Goal: Task Accomplishment & Management: Use online tool/utility

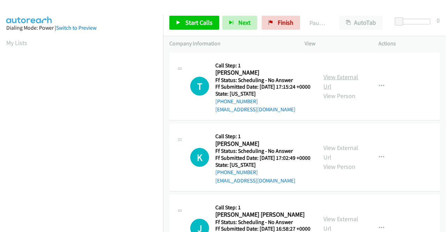
click at [347, 83] on link "View External Url" at bounding box center [340, 81] width 35 height 17
click at [341, 156] on link "View External Url" at bounding box center [340, 152] width 35 height 17
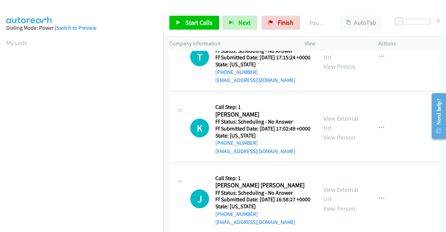
scroll to position [70, 0]
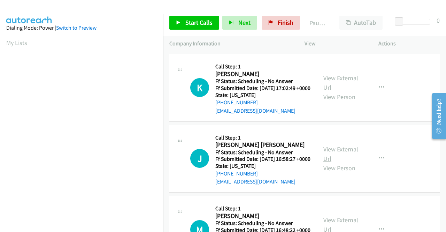
click at [343, 162] on link "View External Url" at bounding box center [340, 153] width 35 height 17
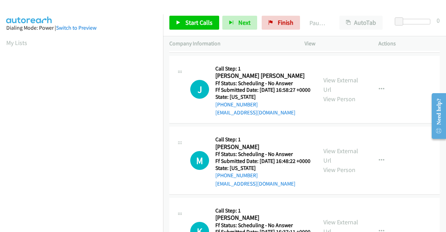
scroll to position [139, 0]
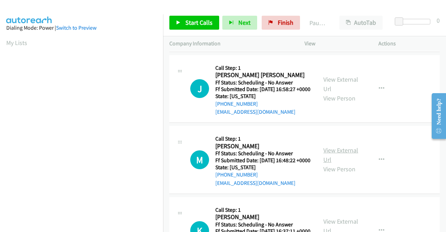
click at [337, 163] on link "View External Url" at bounding box center [340, 154] width 35 height 17
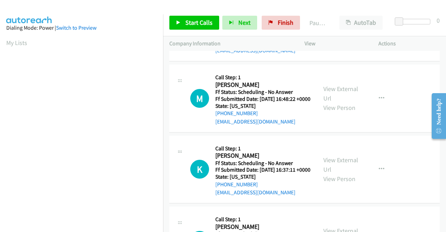
scroll to position [209, 0]
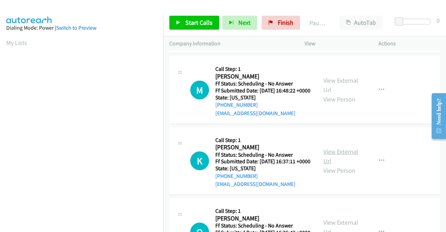
click at [338, 165] on link "View External Url" at bounding box center [340, 155] width 35 height 17
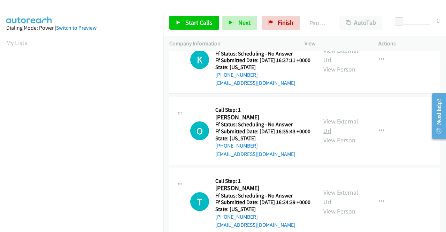
scroll to position [314, 0]
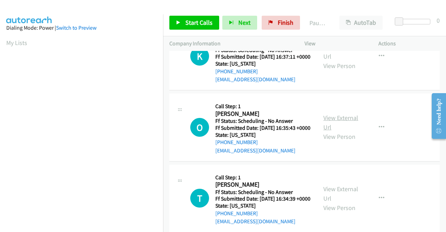
click at [325, 131] on link "View External Url" at bounding box center [340, 122] width 35 height 17
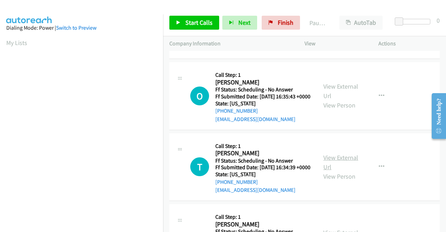
scroll to position [383, 0]
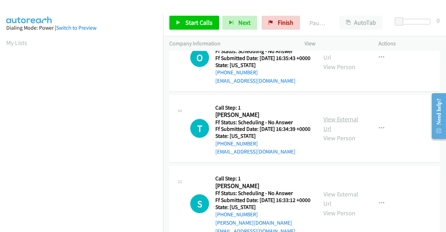
click at [350, 132] on link "View External Url" at bounding box center [340, 123] width 35 height 17
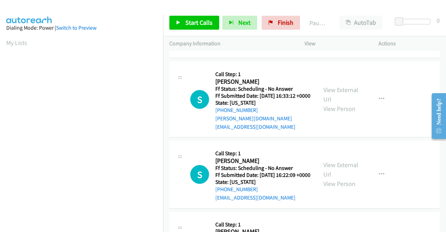
scroll to position [488, 0]
click at [325, 103] on link "View External Url" at bounding box center [340, 93] width 35 height 17
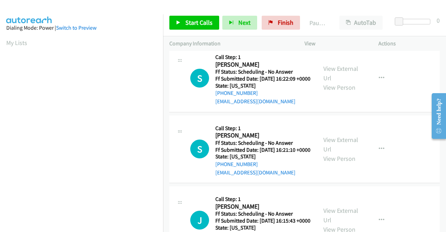
scroll to position [592, 0]
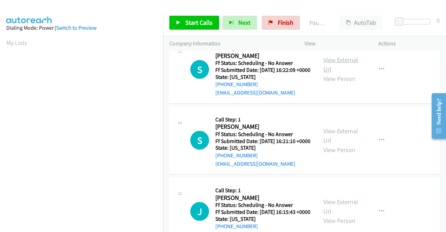
click at [327, 73] on link "View External Url" at bounding box center [340, 64] width 35 height 17
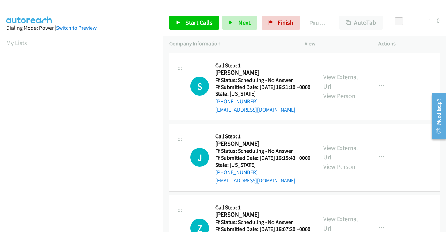
scroll to position [662, 0]
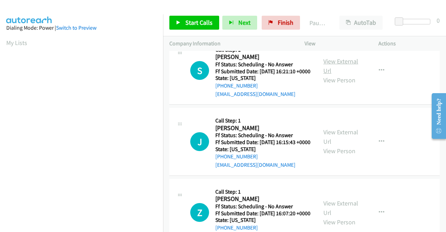
click at [343, 75] on link "View External Url" at bounding box center [340, 65] width 35 height 17
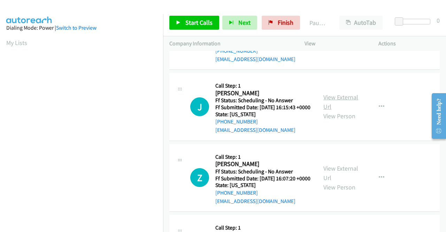
click at [344, 110] on link "View External Url" at bounding box center [340, 101] width 35 height 17
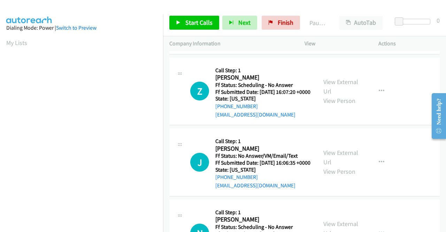
scroll to position [802, 0]
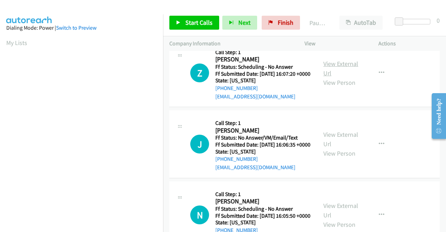
click at [334, 77] on link "View External Url" at bounding box center [340, 68] width 35 height 17
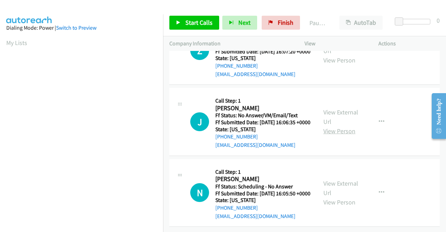
scroll to position [871, 0]
click at [333, 125] on link "View External Url" at bounding box center [340, 116] width 35 height 17
click at [351, 179] on link "View External Url" at bounding box center [340, 187] width 35 height 17
click at [198, 25] on span "Start Calls" at bounding box center [198, 22] width 27 height 8
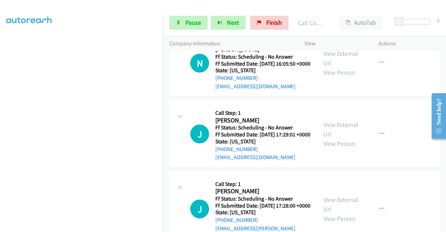
scroll to position [1157, 0]
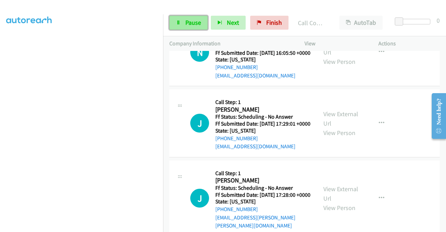
click at [193, 27] on link "Pause" at bounding box center [188, 23] width 38 height 14
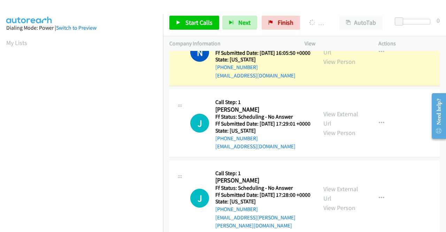
scroll to position [159, 0]
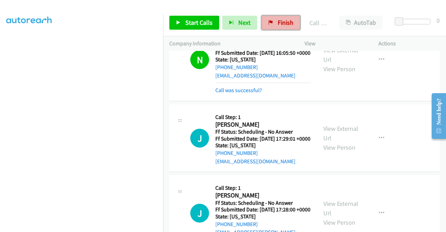
click at [283, 22] on span "Finish" at bounding box center [286, 22] width 16 height 8
